Goal: Task Accomplishment & Management: Manage account settings

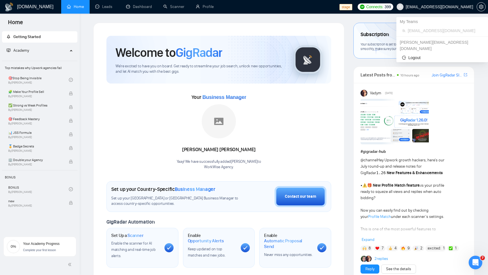
click at [462, 7] on span "[EMAIL_ADDRESS][DOMAIN_NAME]" at bounding box center [439, 7] width 67 height 0
click at [447, 9] on span "[EMAIL_ADDRESS][DOMAIN_NAME]" at bounding box center [434, 7] width 83 height 18
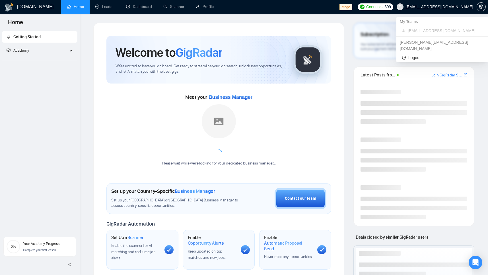
click at [438, 7] on span "[EMAIL_ADDRESS][DOMAIN_NAME]" at bounding box center [439, 7] width 67 height 0
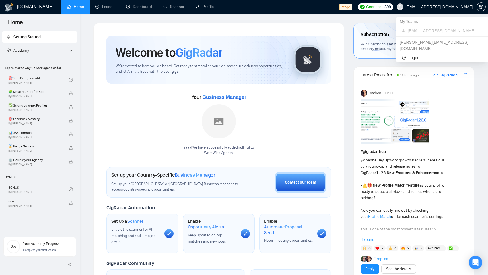
click at [455, 7] on span "[EMAIL_ADDRESS][DOMAIN_NAME]" at bounding box center [439, 7] width 67 height 0
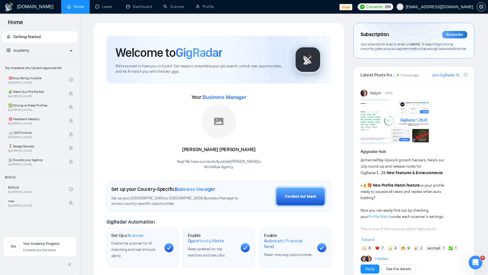
click at [462, 7] on span "[EMAIL_ADDRESS][DOMAIN_NAME]" at bounding box center [439, 7] width 67 height 0
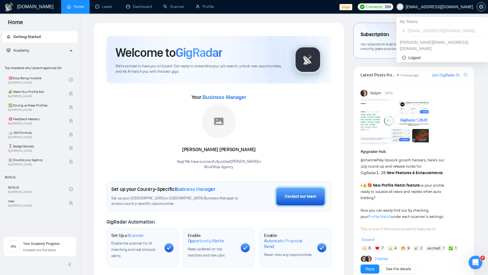
click at [462, 7] on span "workwiseupworkgency@gmail.com" at bounding box center [439, 7] width 67 height 0
click at [462, 7] on span "[EMAIL_ADDRESS][DOMAIN_NAME]" at bounding box center [439, 7] width 67 height 0
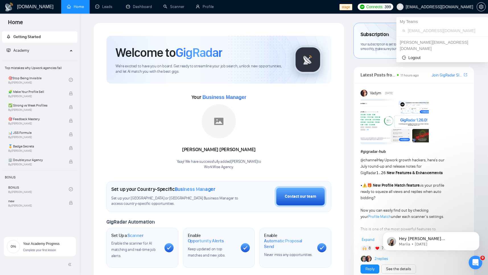
click at [443, 7] on span "[EMAIL_ADDRESS][DOMAIN_NAME]" at bounding box center [439, 7] width 67 height 0
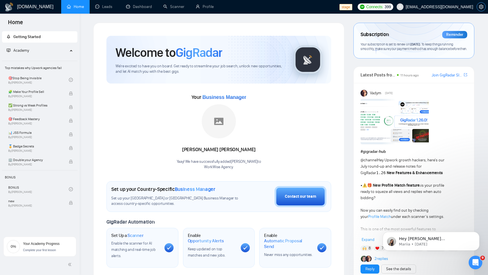
click at [479, 7] on icon "setting" at bounding box center [481, 7] width 4 height 5
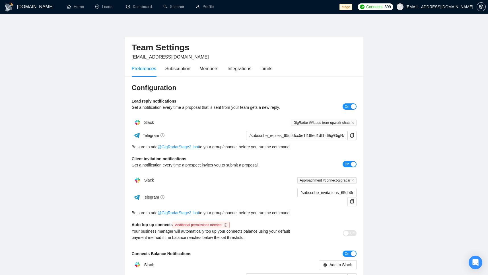
click at [446, 7] on span "[EMAIL_ADDRESS][DOMAIN_NAME]" at bounding box center [439, 7] width 67 height 0
click at [482, 9] on button "button" at bounding box center [480, 6] width 9 height 9
click at [478, 9] on button "button" at bounding box center [480, 6] width 9 height 9
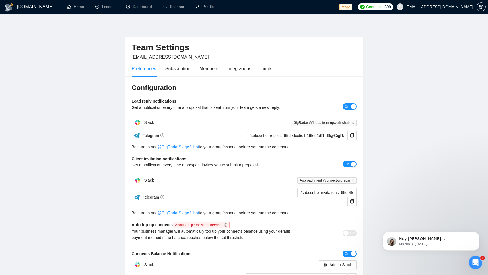
click at [456, 7] on span "[EMAIL_ADDRESS][DOMAIN_NAME]" at bounding box center [439, 7] width 67 height 0
click at [438, 108] on main "Team Settings workwiseupworkgency@gmail.com Preferences Subscription Members In…" at bounding box center [244, 177] width 470 height 308
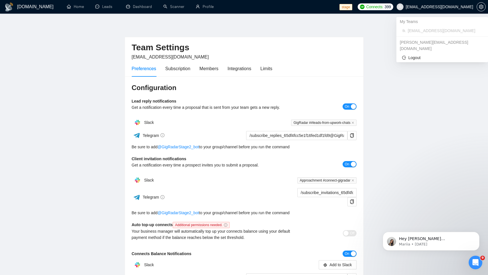
click at [457, 7] on span "[EMAIL_ADDRESS][DOMAIN_NAME]" at bounding box center [439, 7] width 67 height 0
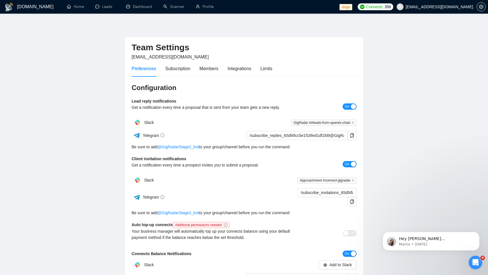
click at [435, 9] on span "[EMAIL_ADDRESS][DOMAIN_NAME]" at bounding box center [434, 7] width 83 height 18
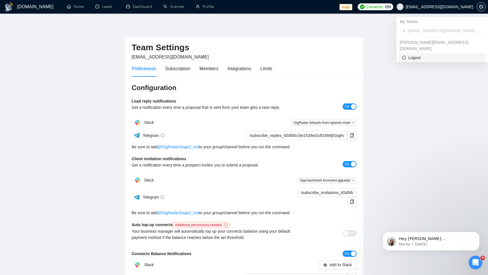
click at [415, 55] on span "Logout" at bounding box center [442, 58] width 80 height 6
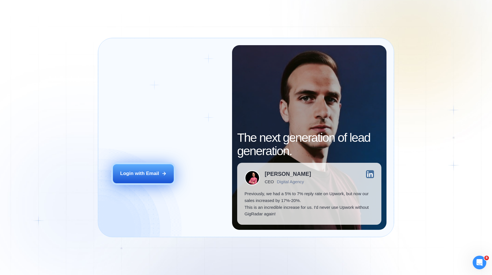
click at [147, 174] on div "Login with Email" at bounding box center [139, 173] width 39 height 7
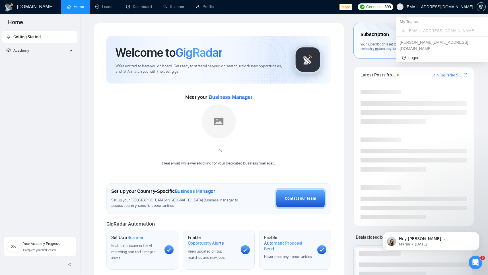
click at [456, 7] on span "[EMAIL_ADDRESS][DOMAIN_NAME]" at bounding box center [439, 7] width 67 height 0
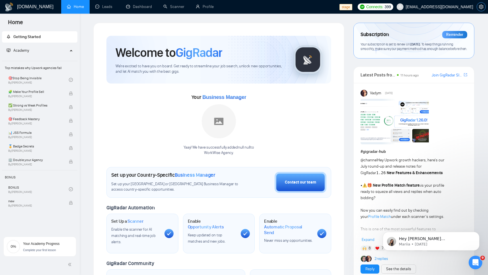
click at [479, 6] on icon "setting" at bounding box center [481, 7] width 5 height 5
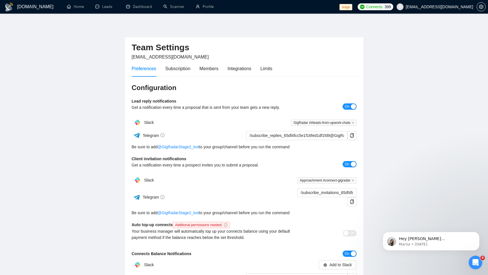
click at [467, 7] on span "[EMAIL_ADDRESS][DOMAIN_NAME]" at bounding box center [439, 7] width 67 height 0
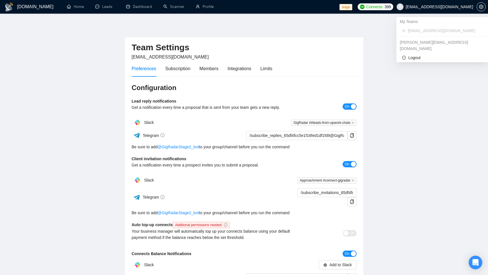
click at [457, 7] on span "[EMAIL_ADDRESS][DOMAIN_NAME]" at bounding box center [439, 7] width 67 height 0
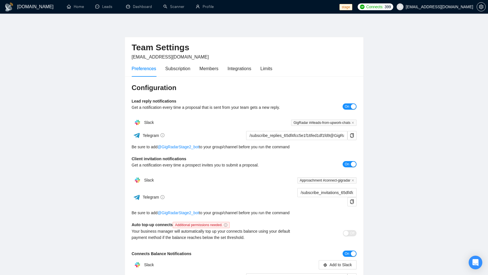
click at [438, 123] on main "Team Settings [EMAIL_ADDRESS][DOMAIN_NAME] Preferences Subscription Members Int…" at bounding box center [244, 177] width 470 height 308
click at [441, 7] on span "[EMAIL_ADDRESS][DOMAIN_NAME]" at bounding box center [439, 7] width 67 height 0
click at [406, 139] on main "Team Settings [EMAIL_ADDRESS][DOMAIN_NAME] Preferences Subscription Members Int…" at bounding box center [244, 177] width 470 height 308
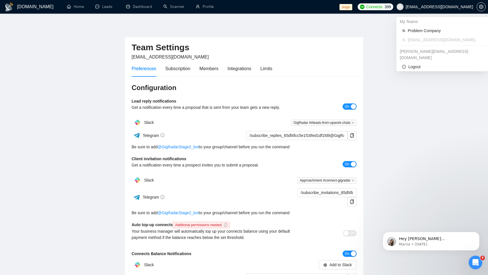
click at [438, 7] on span "[EMAIL_ADDRESS][DOMAIN_NAME]" at bounding box center [439, 7] width 67 height 0
click at [429, 29] on span "Problem Company" at bounding box center [445, 31] width 75 height 6
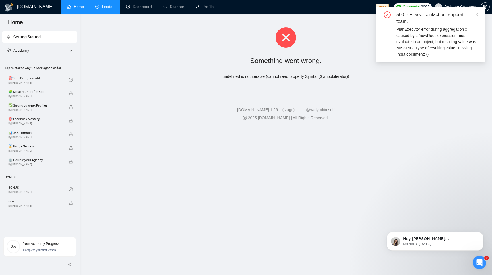
click at [104, 8] on link "Leads" at bounding box center [104, 6] width 19 height 5
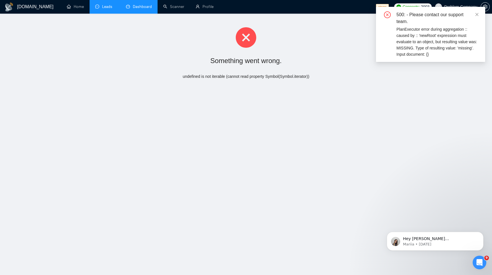
click at [137, 6] on link "Dashboard" at bounding box center [139, 6] width 26 height 5
click at [72, 8] on link "Home" at bounding box center [75, 6] width 17 height 5
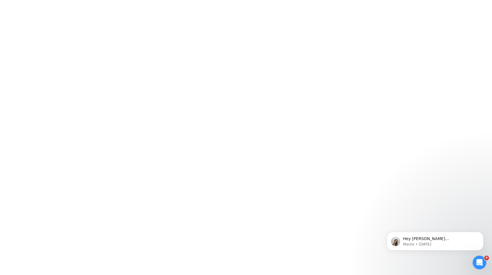
drag, startPoint x: 316, startPoint y: 74, endPoint x: 329, endPoint y: 75, distance: 13.1
click at [316, 74] on div at bounding box center [246, 137] width 492 height 275
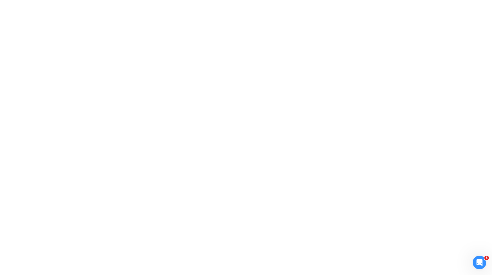
click at [360, 120] on div at bounding box center [246, 137] width 492 height 275
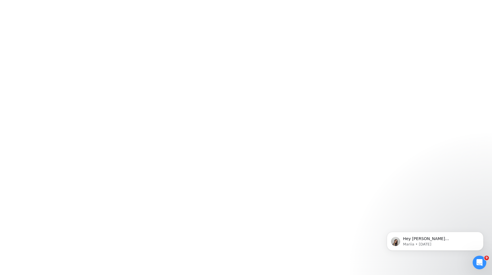
click at [400, 141] on div at bounding box center [246, 137] width 492 height 275
